Goal: Task Accomplishment & Management: Manage account settings

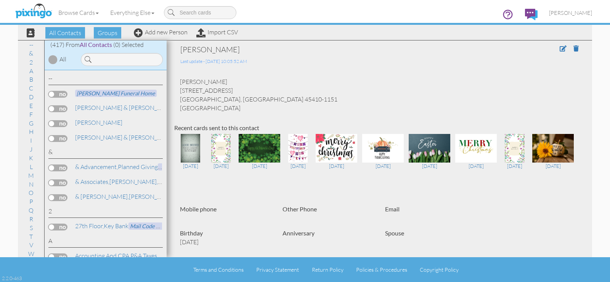
scroll to position [1715, 0]
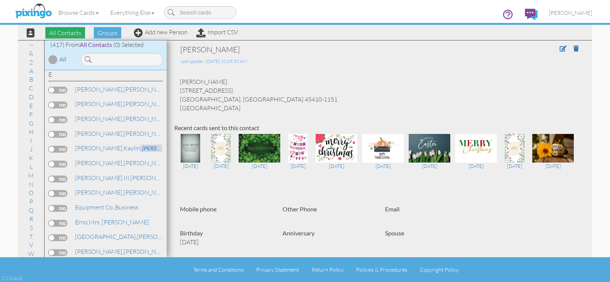
click at [77, 33] on span "All Contacts" at bounding box center [65, 32] width 40 height 11
click at [28, 72] on link "A" at bounding box center [31, 70] width 11 height 9
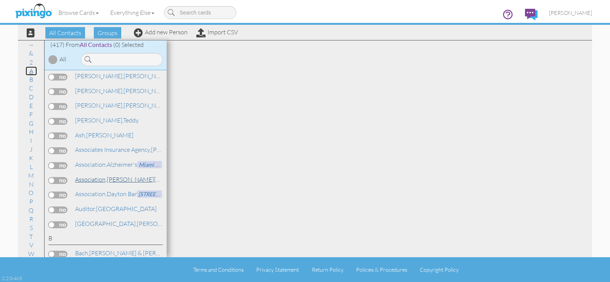
scroll to position [166, 0]
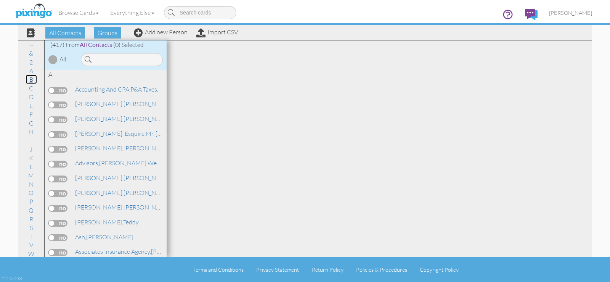
click at [30, 82] on link "B" at bounding box center [31, 79] width 11 height 9
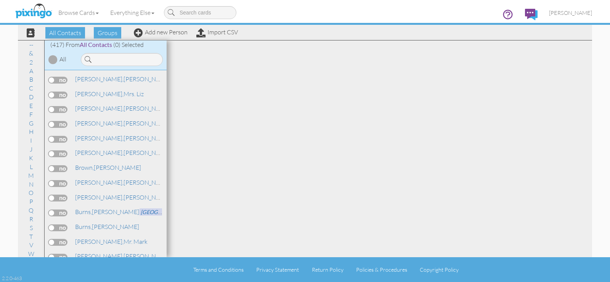
scroll to position [940, 0]
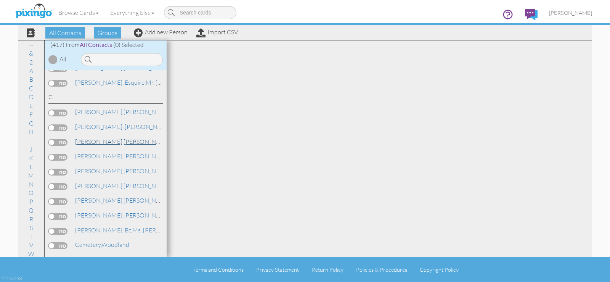
click at [116, 144] on link "Campbell, Bretta" at bounding box center [122, 141] width 97 height 9
click at [115, 142] on link "Campbell, Bretta" at bounding box center [122, 141] width 97 height 9
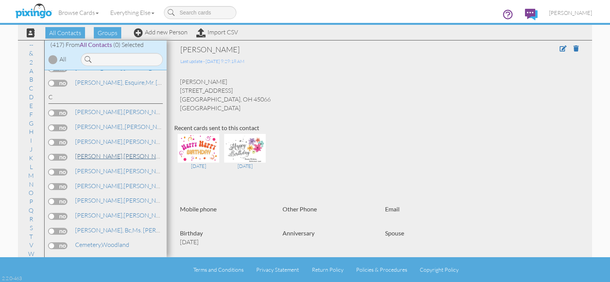
click at [109, 157] on link "Campbell, Carlyle" at bounding box center [122, 155] width 97 height 9
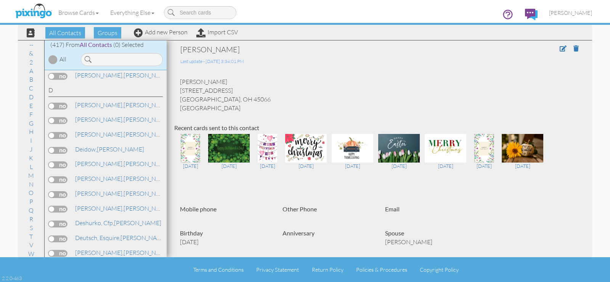
scroll to position [1550, 0]
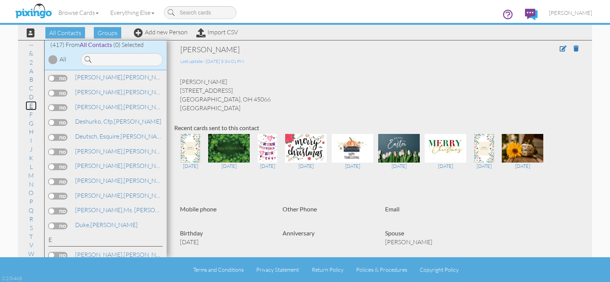
click at [29, 106] on link "E" at bounding box center [31, 105] width 11 height 9
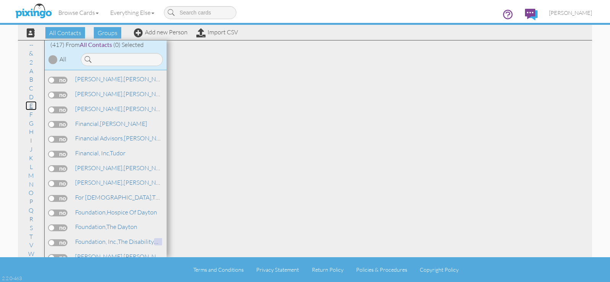
scroll to position [2122, 0]
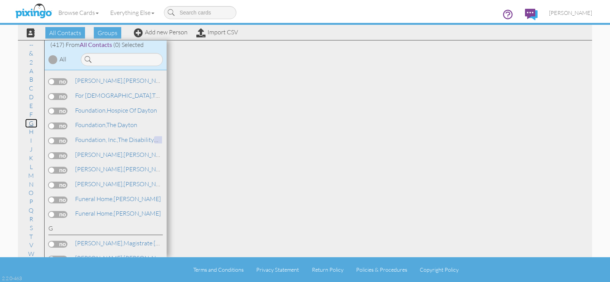
click at [26, 122] on link "G" at bounding box center [31, 123] width 12 height 9
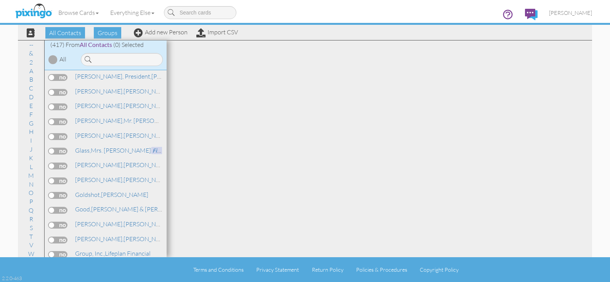
scroll to position [2478, 0]
click at [29, 131] on link "H" at bounding box center [31, 131] width 12 height 9
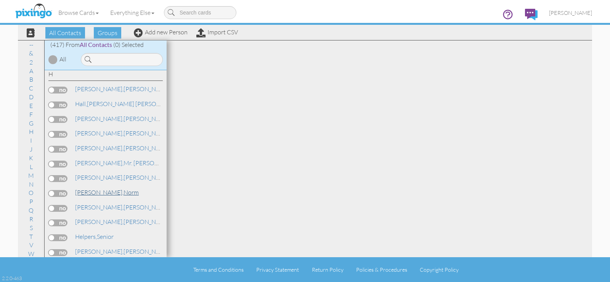
click at [93, 191] on span "Hassert," at bounding box center [99, 192] width 48 height 8
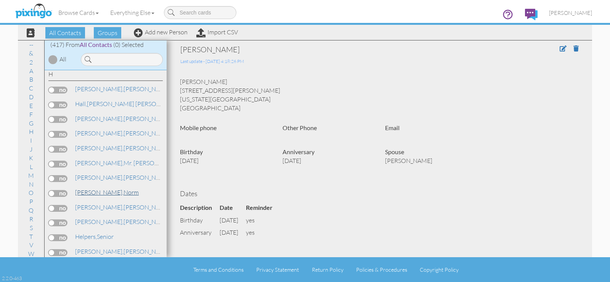
click at [104, 191] on link "Hassert, Norm" at bounding box center [106, 192] width 65 height 9
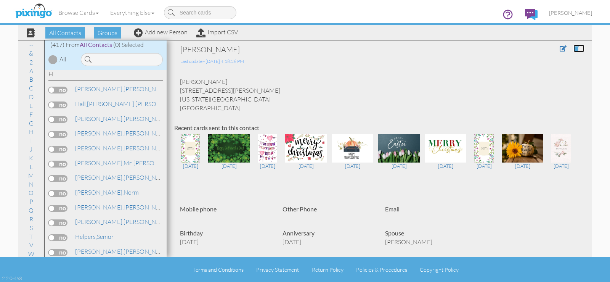
click at [573, 48] on span at bounding box center [575, 48] width 5 height 6
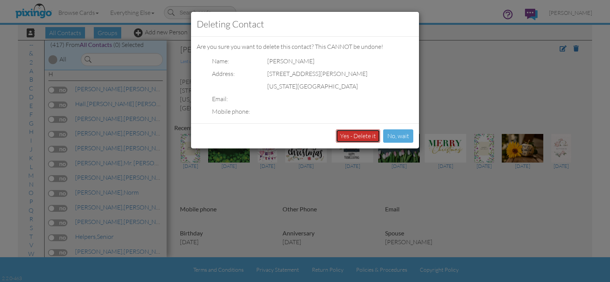
click at [372, 133] on button "Yes - Delete it" at bounding box center [358, 135] width 44 height 13
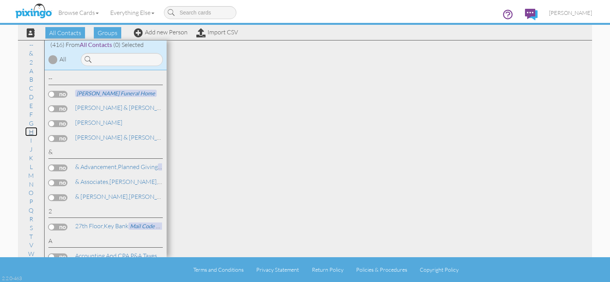
click at [29, 132] on link "H" at bounding box center [31, 131] width 12 height 9
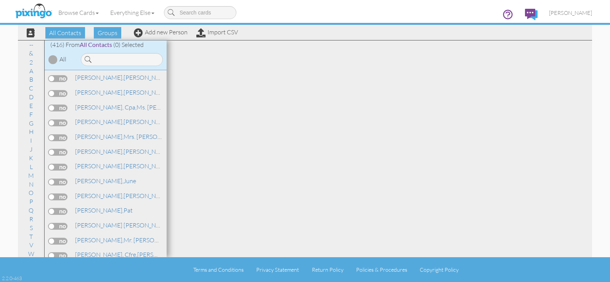
scroll to position [2905, 0]
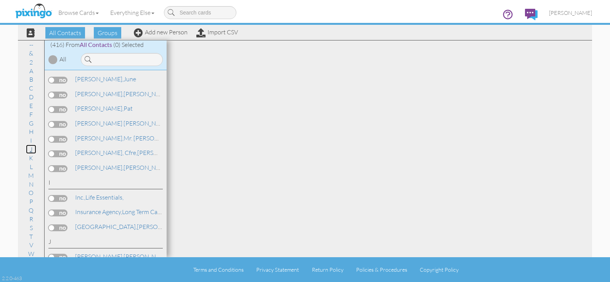
click at [30, 149] on link "J" at bounding box center [31, 148] width 10 height 9
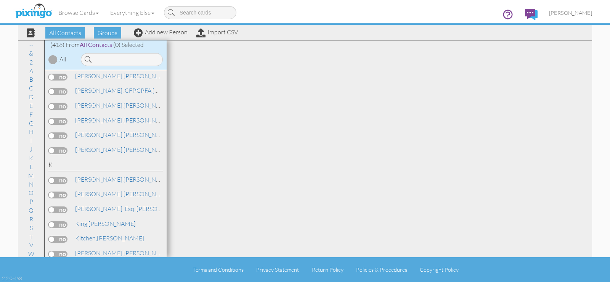
scroll to position [3275, 0]
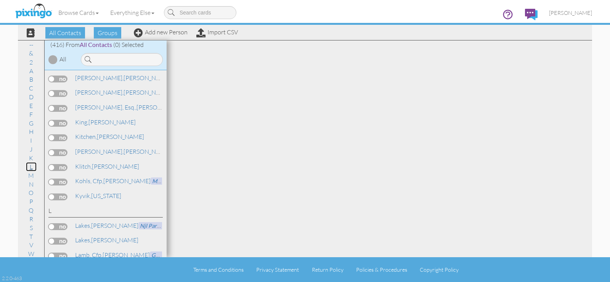
click at [28, 166] on link "L" at bounding box center [31, 166] width 11 height 9
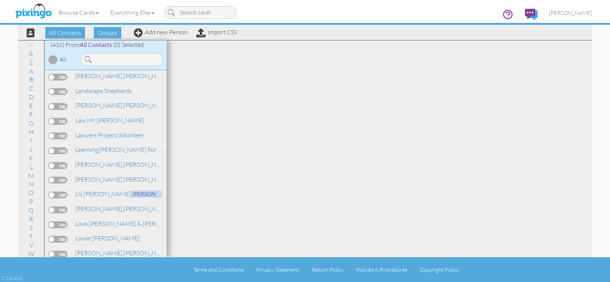
scroll to position [3615, 0]
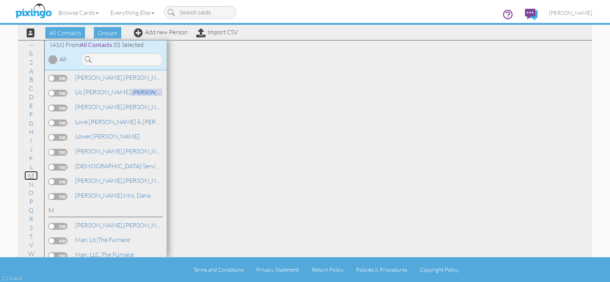
click at [30, 176] on link "M" at bounding box center [30, 175] width 13 height 9
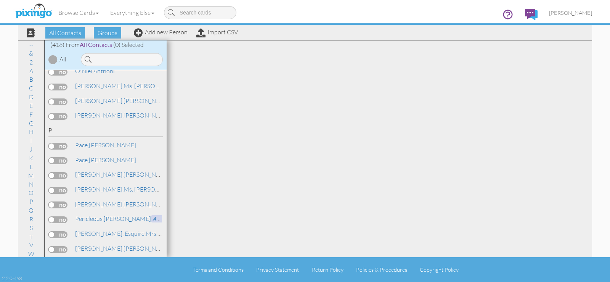
scroll to position [4563, 0]
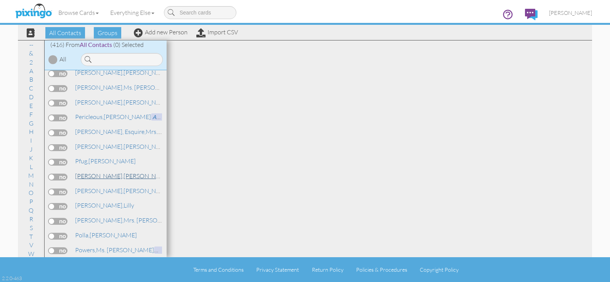
click at [106, 173] on link "Phillips, Donald" at bounding box center [122, 175] width 97 height 9
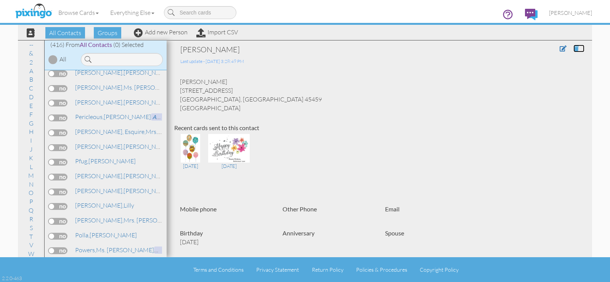
click at [573, 51] on span at bounding box center [575, 48] width 5 height 6
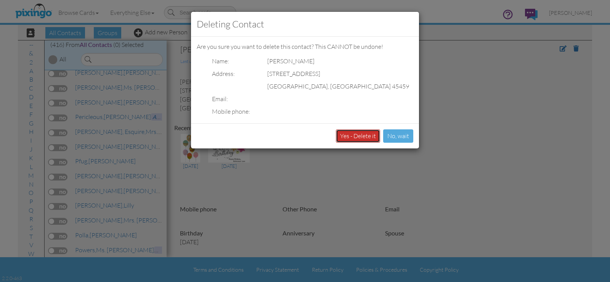
click at [353, 138] on button "Yes - Delete it" at bounding box center [358, 135] width 44 height 13
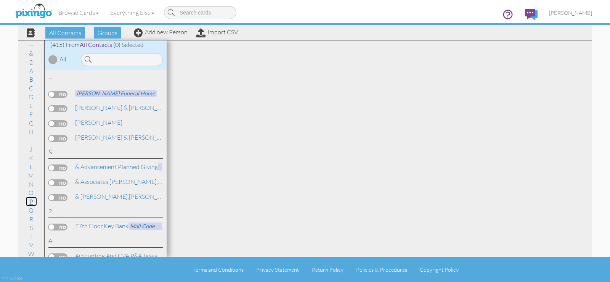
click at [27, 204] on link "P" at bounding box center [31, 201] width 11 height 9
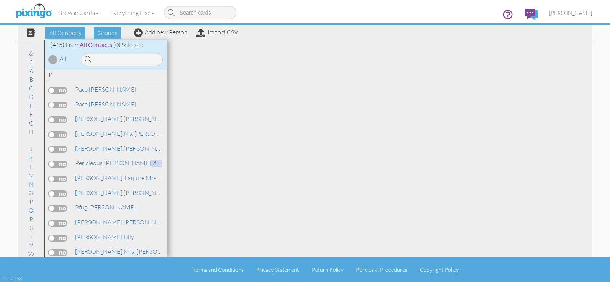
scroll to position [4619, 0]
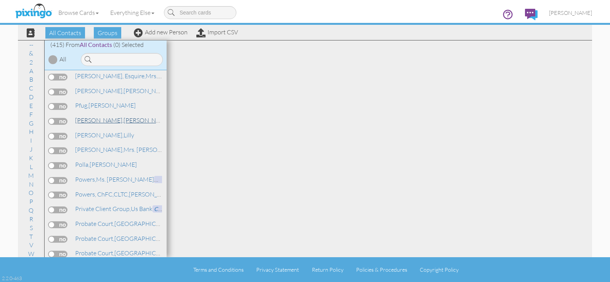
click at [120, 117] on link "Phillips, Donald & Lilly" at bounding box center [149, 119] width 151 height 9
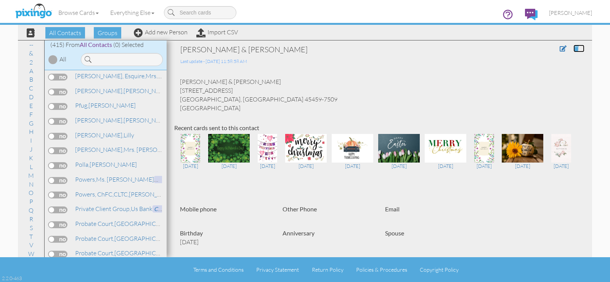
click at [573, 49] on span at bounding box center [575, 48] width 5 height 6
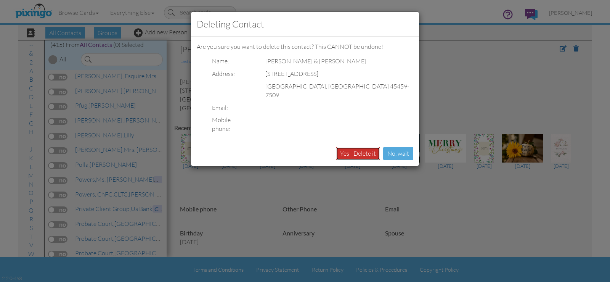
click at [368, 147] on button "Yes - Delete it" at bounding box center [358, 153] width 44 height 13
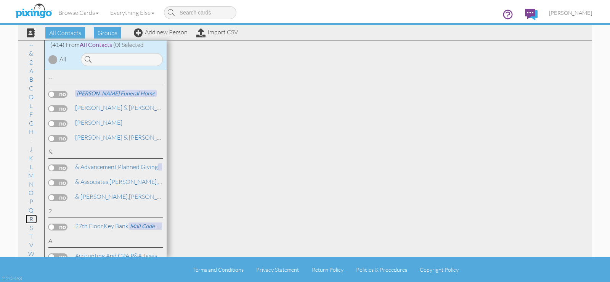
click at [29, 220] on link "R" at bounding box center [31, 218] width 11 height 9
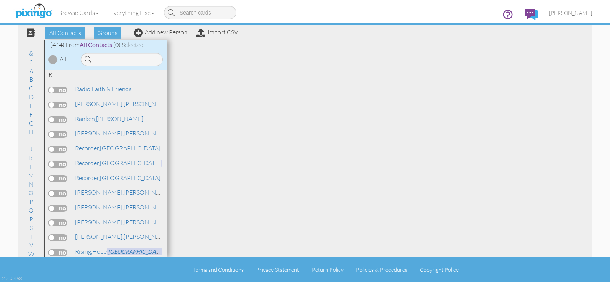
scroll to position [4988, 0]
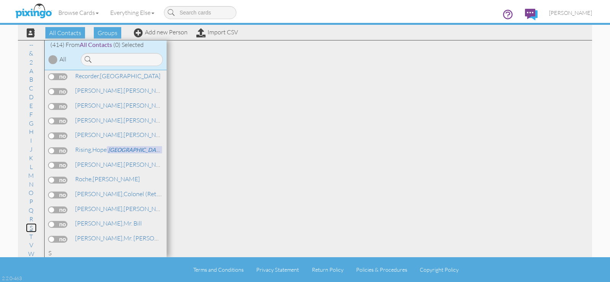
click at [29, 228] on link "S" at bounding box center [31, 227] width 11 height 9
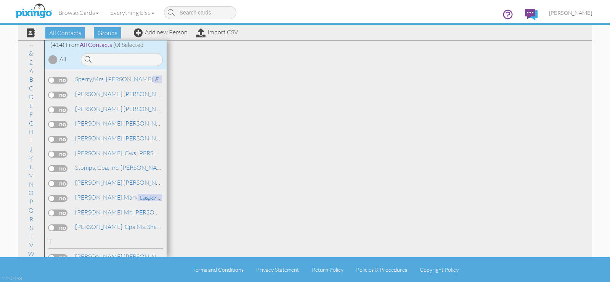
scroll to position [5370, 0]
click at [29, 236] on link "T" at bounding box center [31, 236] width 11 height 9
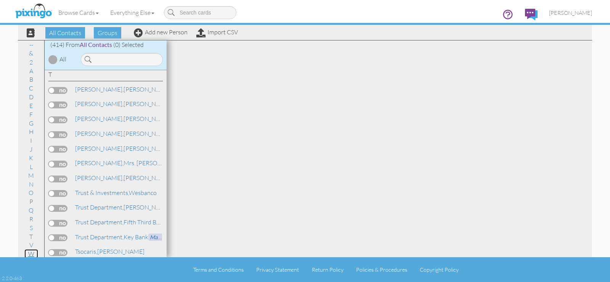
click at [30, 254] on link "W" at bounding box center [31, 253] width 14 height 9
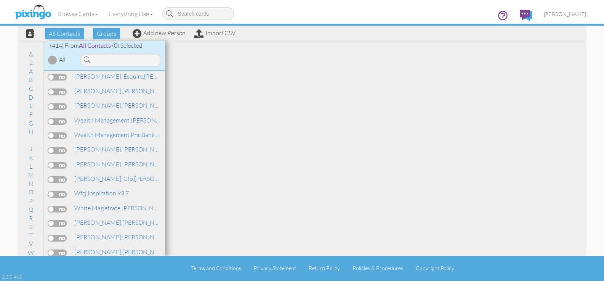
scroll to position [6151, 0]
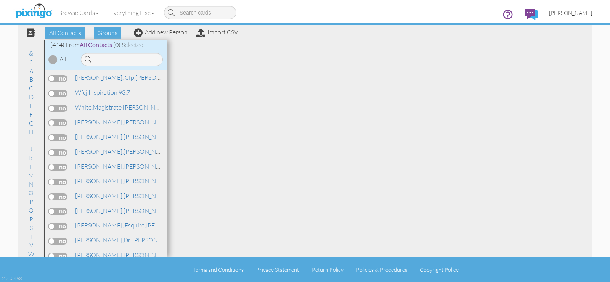
click at [558, 11] on span "[PERSON_NAME]" at bounding box center [570, 13] width 43 height 6
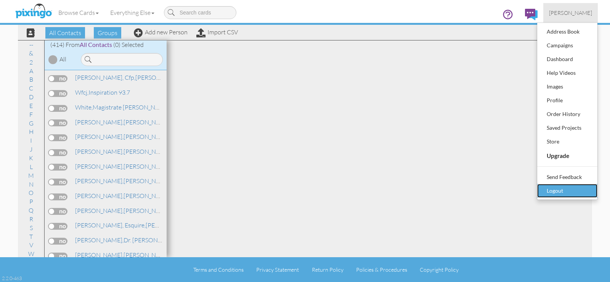
click at [548, 193] on div "Logout" at bounding box center [567, 190] width 45 height 11
